Goal: Information Seeking & Learning: Learn about a topic

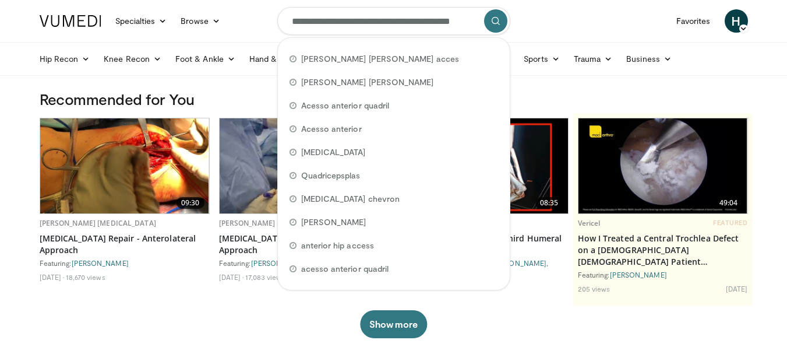
scroll to position [0, 22]
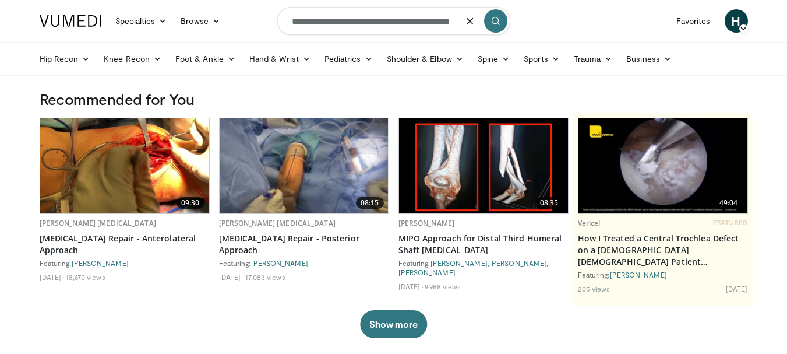
type input "**********"
click at [493, 21] on icon "submit" at bounding box center [495, 20] width 9 height 9
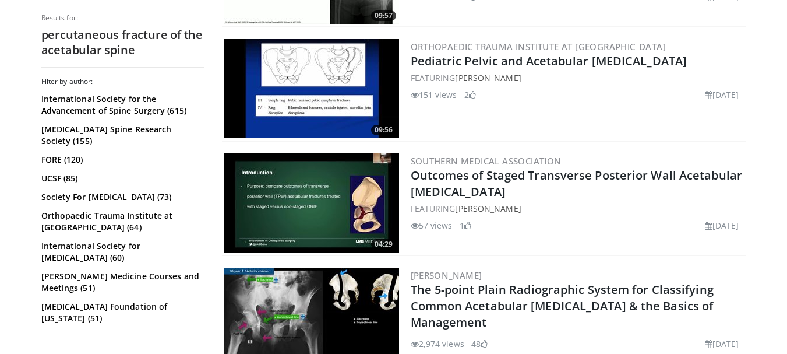
scroll to position [441, 0]
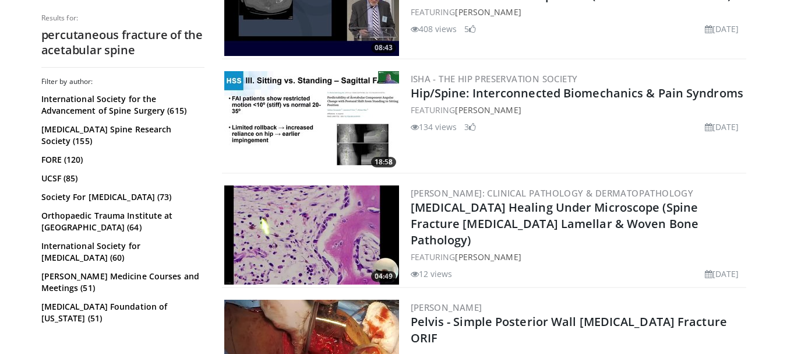
drag, startPoint x: 796, startPoint y: 12, endPoint x: 769, endPoint y: 122, distance: 112.8
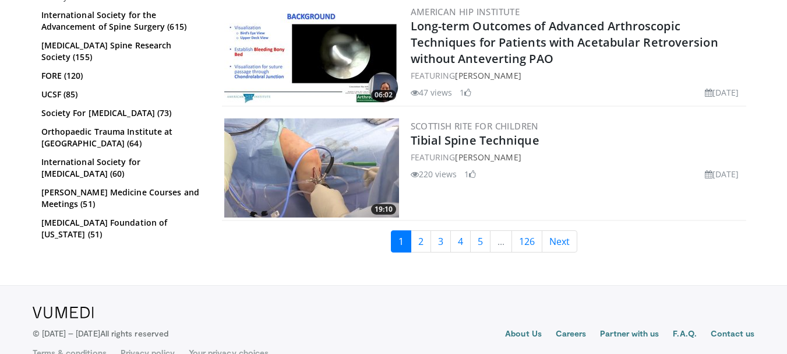
scroll to position [3001, 0]
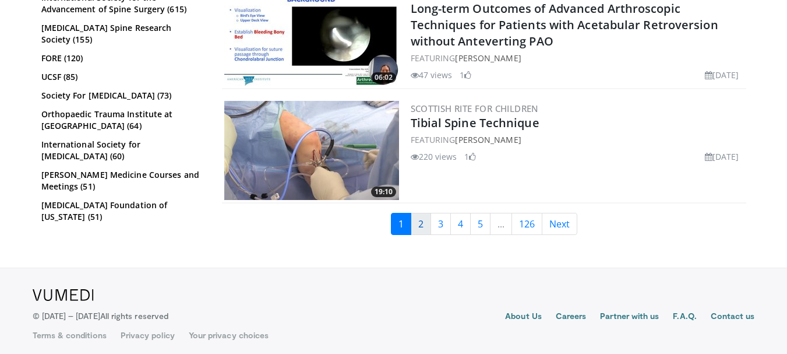
click at [425, 225] on link "2" at bounding box center [421, 224] width 20 height 22
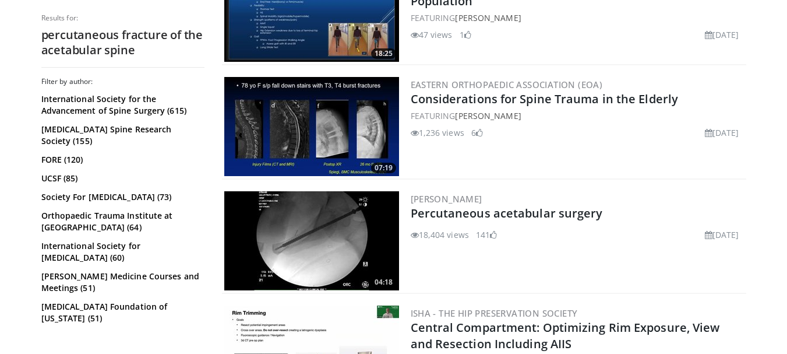
scroll to position [565, 0]
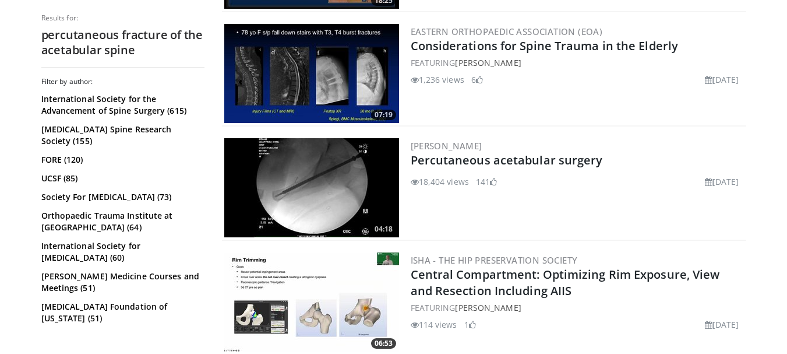
click at [339, 213] on img at bounding box center [311, 187] width 175 height 99
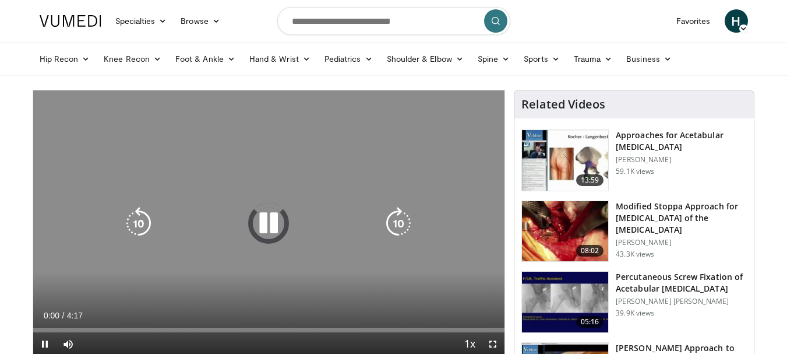
click at [268, 217] on icon "Video Player" at bounding box center [268, 223] width 33 height 33
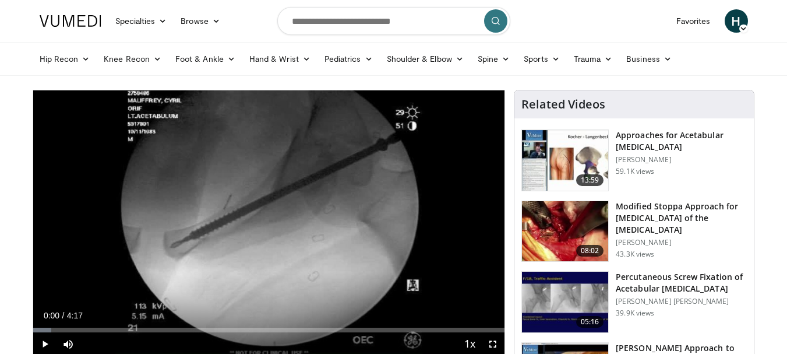
click at [268, 217] on div "10 seconds Tap to unmute" at bounding box center [269, 222] width 472 height 265
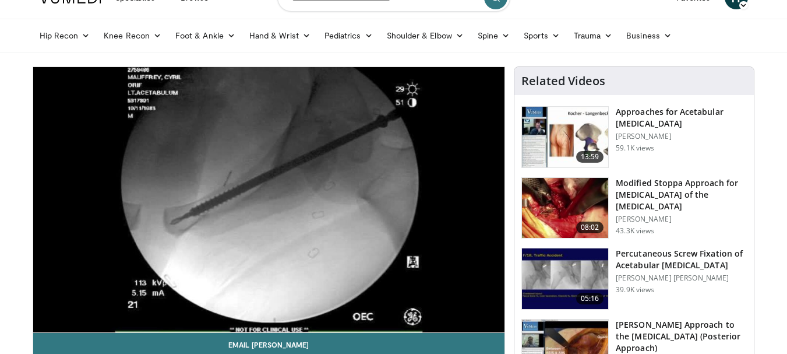
scroll to position [33, 0]
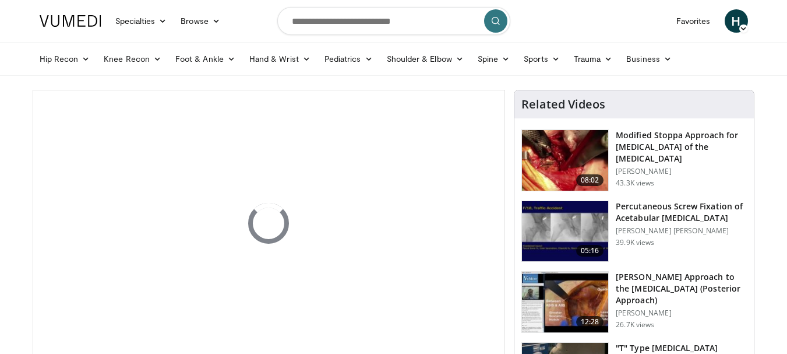
click at [575, 210] on img at bounding box center [565, 231] width 86 height 61
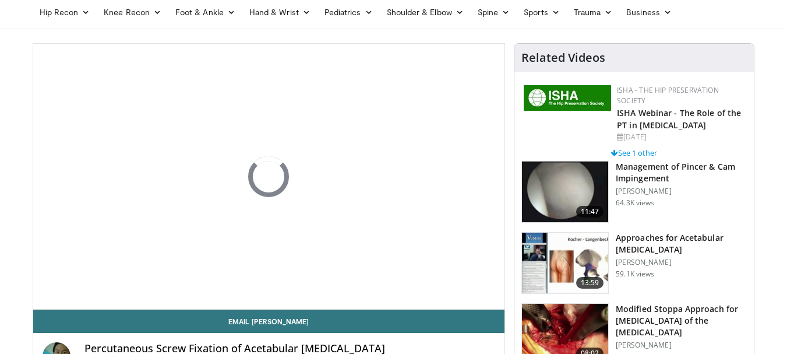
scroll to position [61, 0]
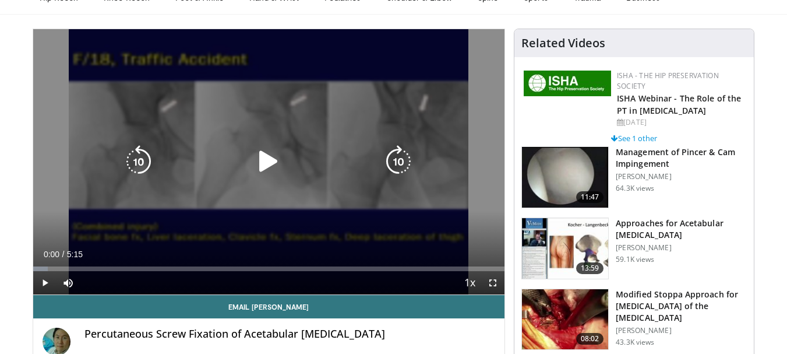
click at [270, 166] on icon "Video Player" at bounding box center [268, 161] width 33 height 33
